Goal: Task Accomplishment & Management: Complete application form

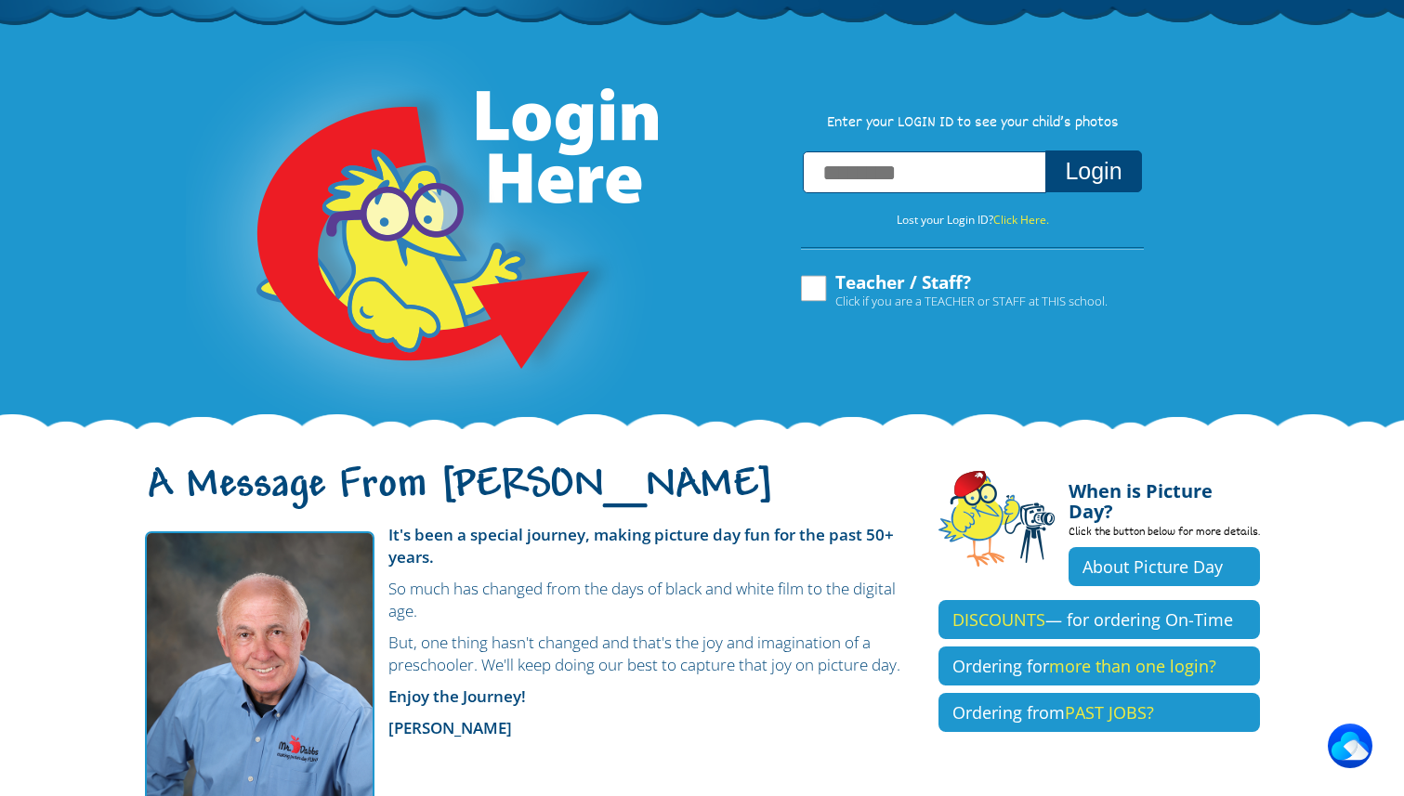
scroll to position [137, 0]
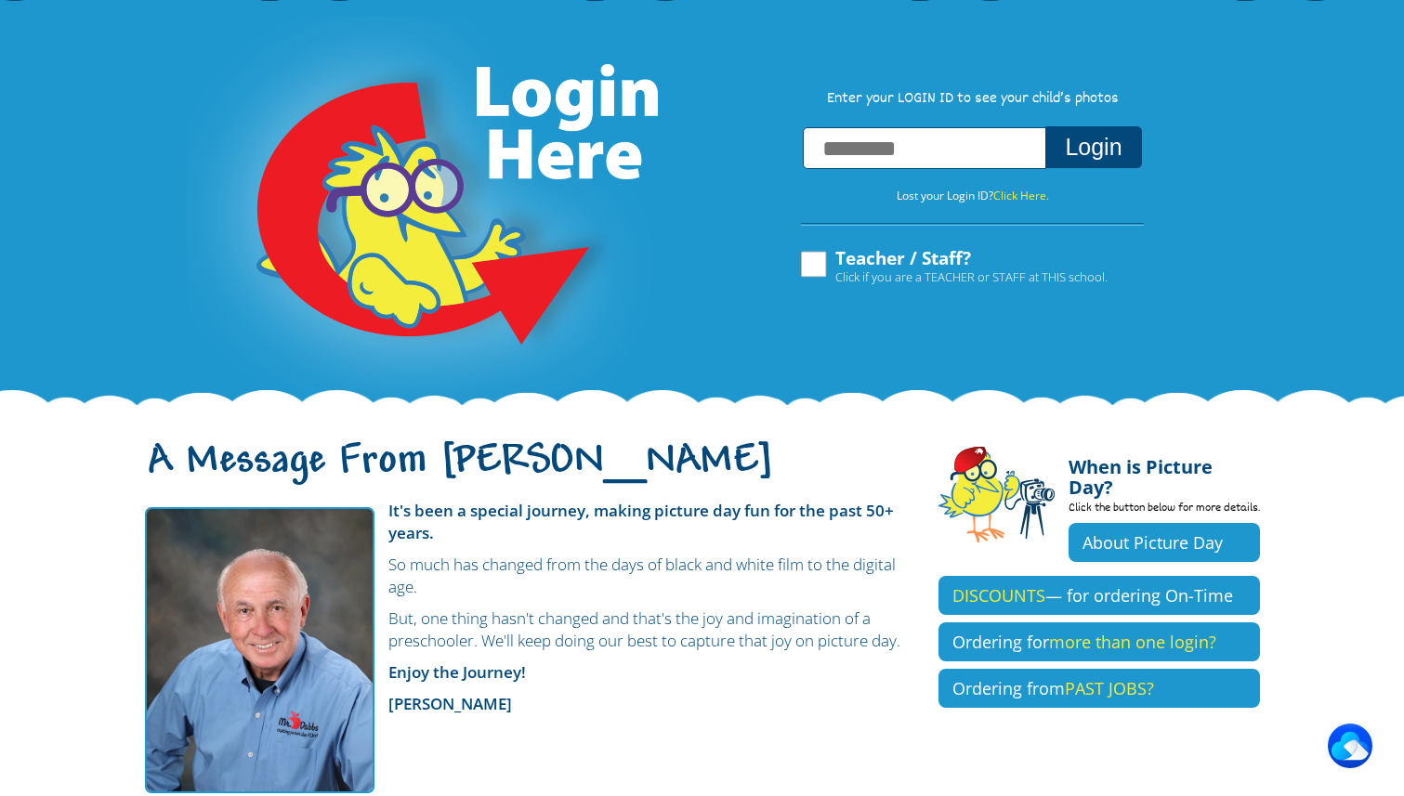
click at [887, 147] on input "text" at bounding box center [924, 148] width 243 height 42
click at [813, 266] on label "Teacher / Staff? Click if you are a TEACHER or STAFF at THIS school." at bounding box center [952, 266] width 309 height 35
click at [856, 132] on input "text" at bounding box center [924, 148] width 243 height 42
type input "**********"
click at [1089, 160] on button "Login" at bounding box center [1093, 147] width 96 height 42
